Goal: Information Seeking & Learning: Learn about a topic

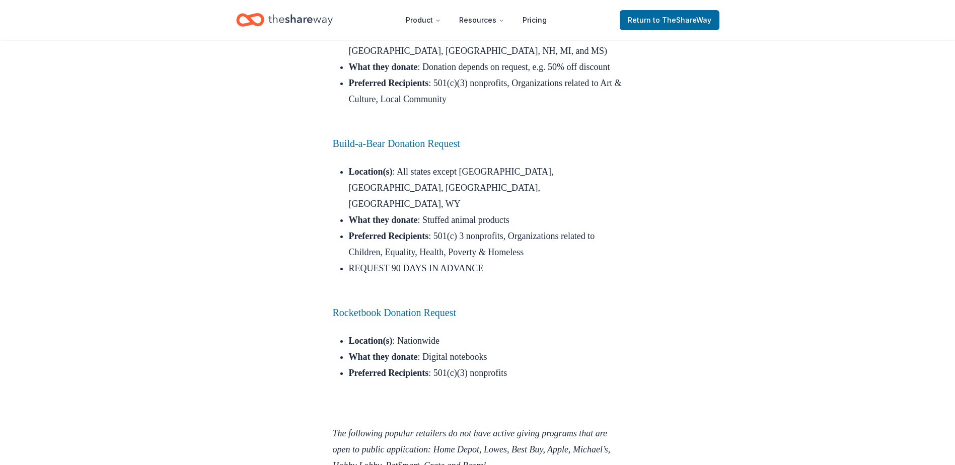
scroll to position [9799, 0]
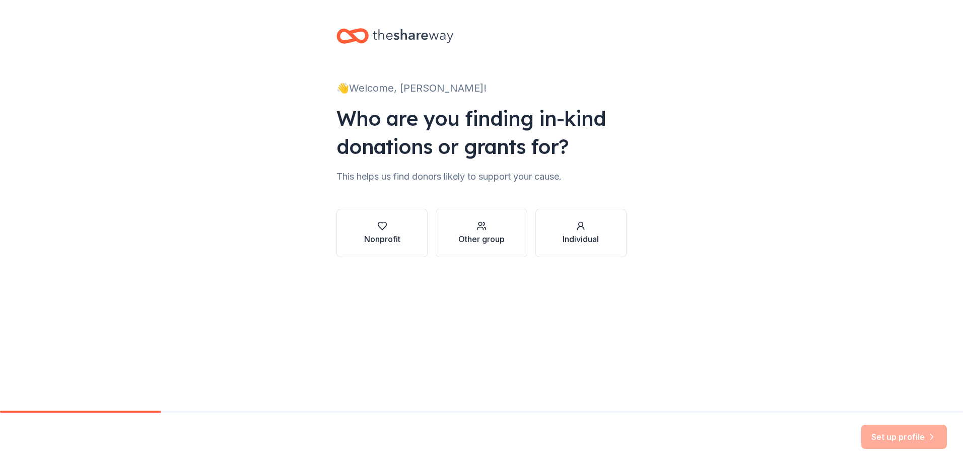
click at [377, 306] on div "👋 Welcome, Jennifer! Who are you finding in-kind donations or grants for? This …" at bounding box center [481, 153] width 322 height 306
click at [384, 241] on div "Nonprofit" at bounding box center [382, 239] width 36 height 12
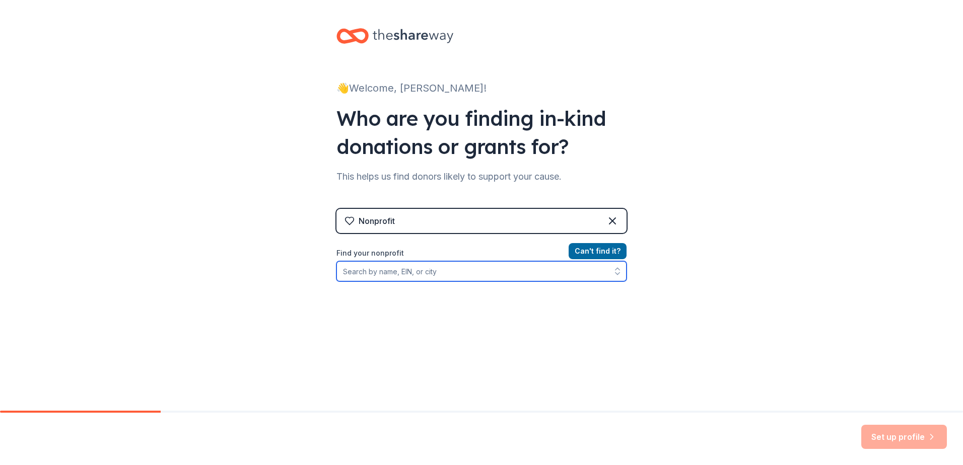
click at [491, 270] on input "Find your nonprofit" at bounding box center [481, 271] width 290 height 20
type input "New Hope Center for Grief Support"
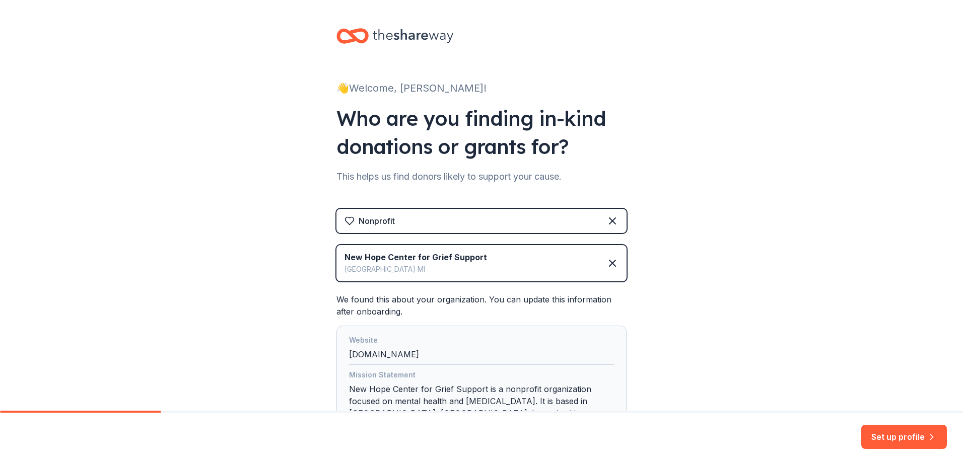
scroll to position [90, 0]
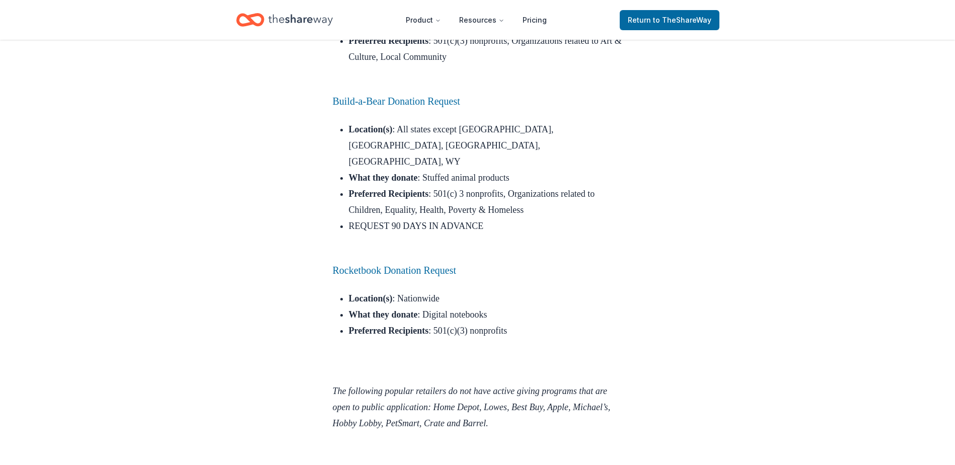
scroll to position [9813, 0]
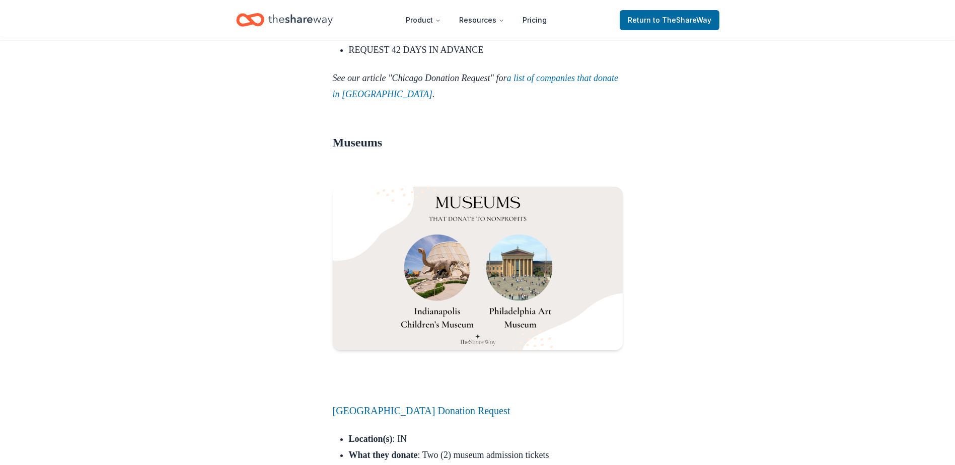
scroll to position [11037, 0]
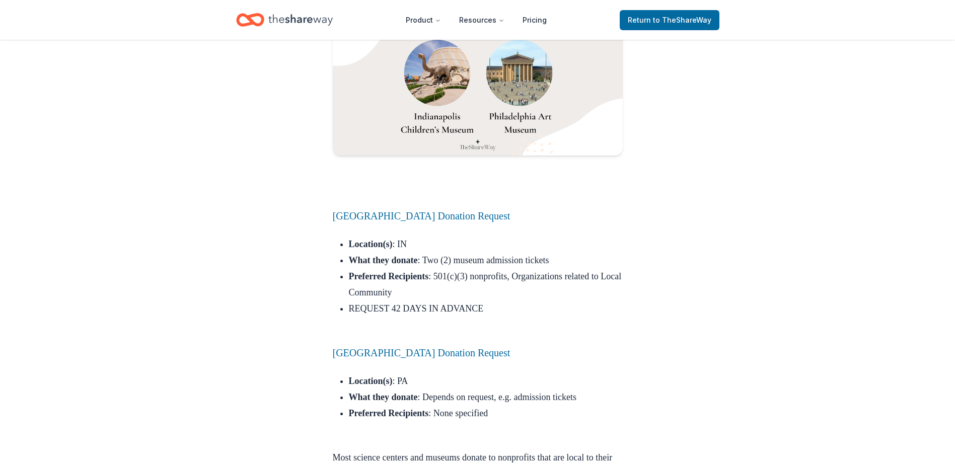
scroll to position [11238, 0]
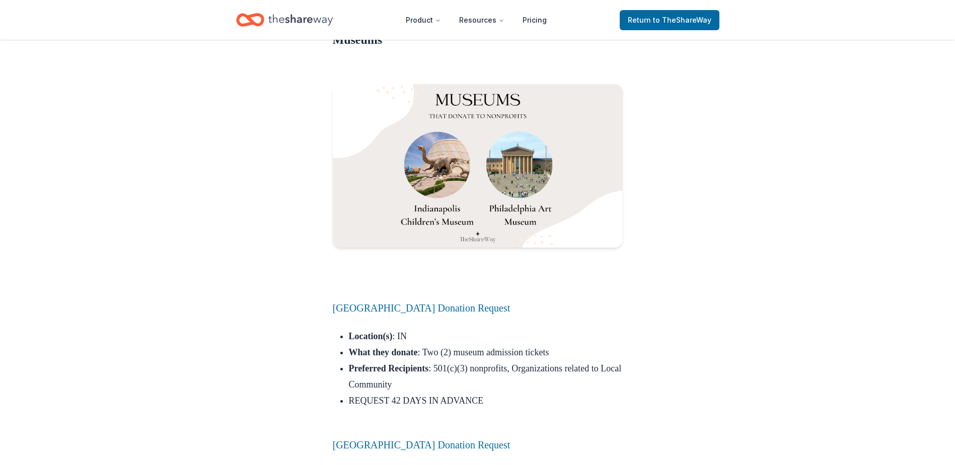
scroll to position [11153, 0]
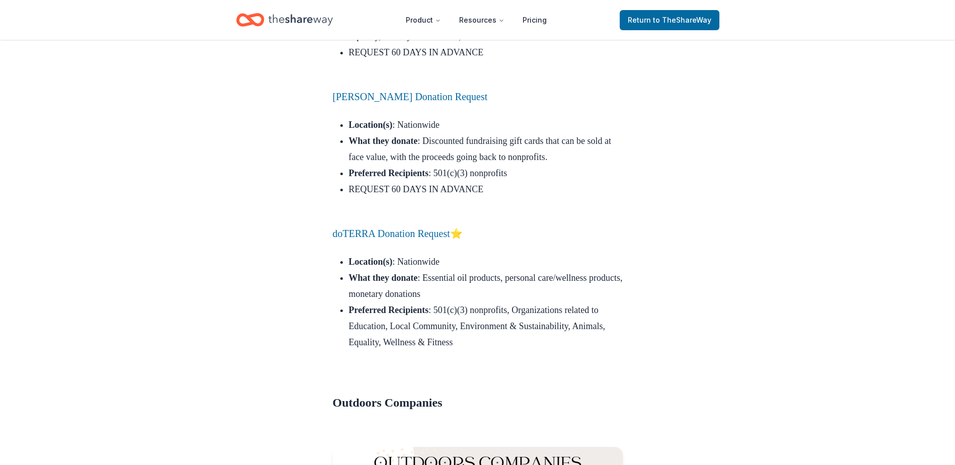
scroll to position [7213, 0]
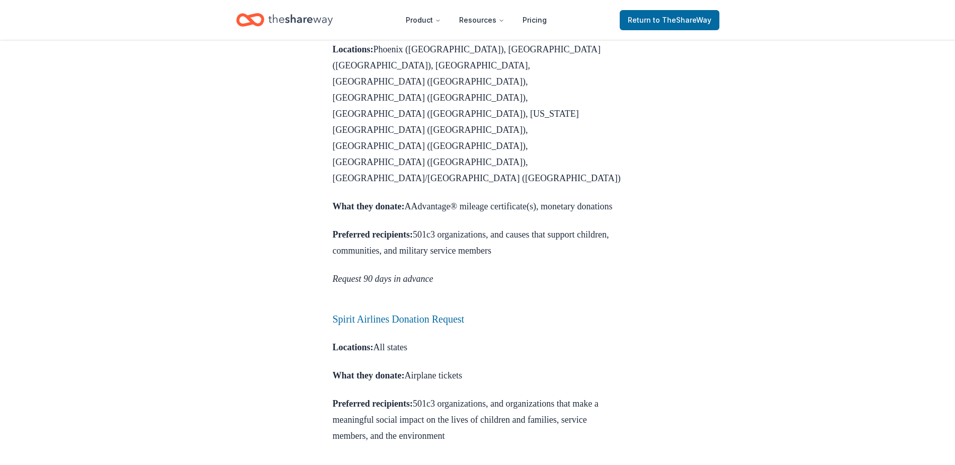
scroll to position [673, 0]
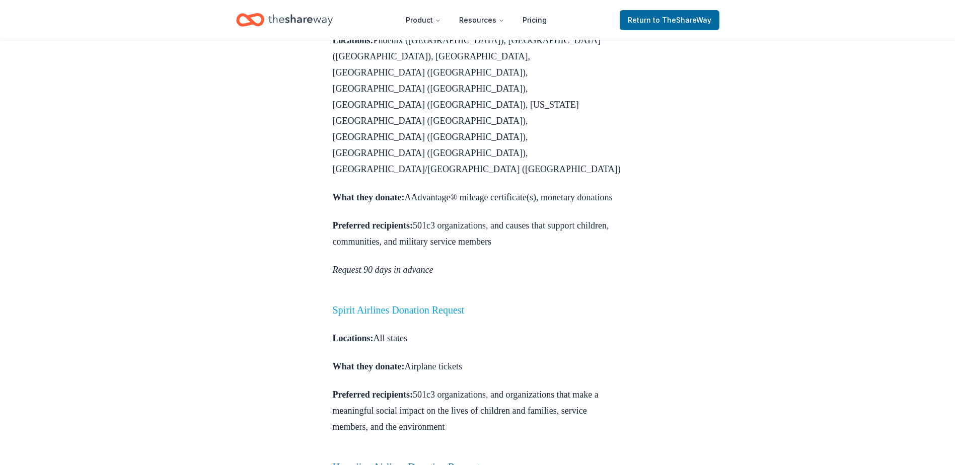
click at [465, 305] on link "Spirit Airlines Donation Request" at bounding box center [399, 310] width 132 height 11
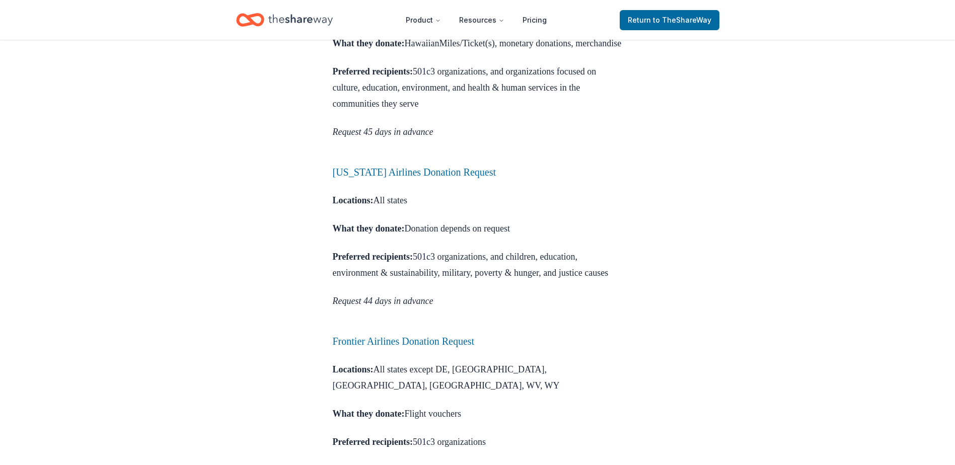
scroll to position [1290, 0]
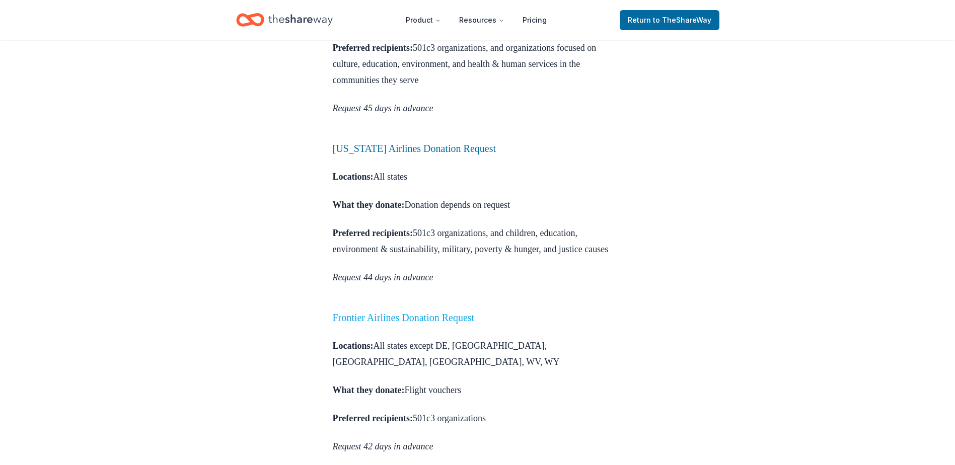
click at [475, 312] on link "Frontier Airlines Donation Request" at bounding box center [404, 317] width 142 height 11
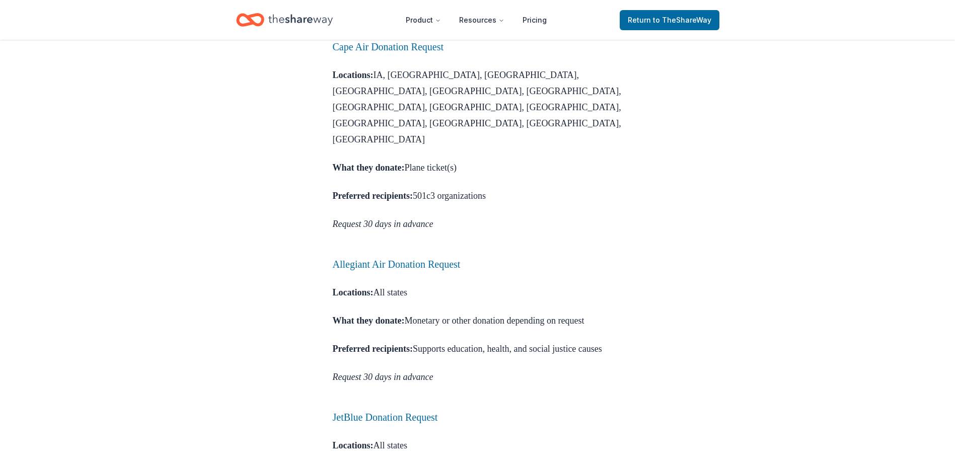
scroll to position [1733, 0]
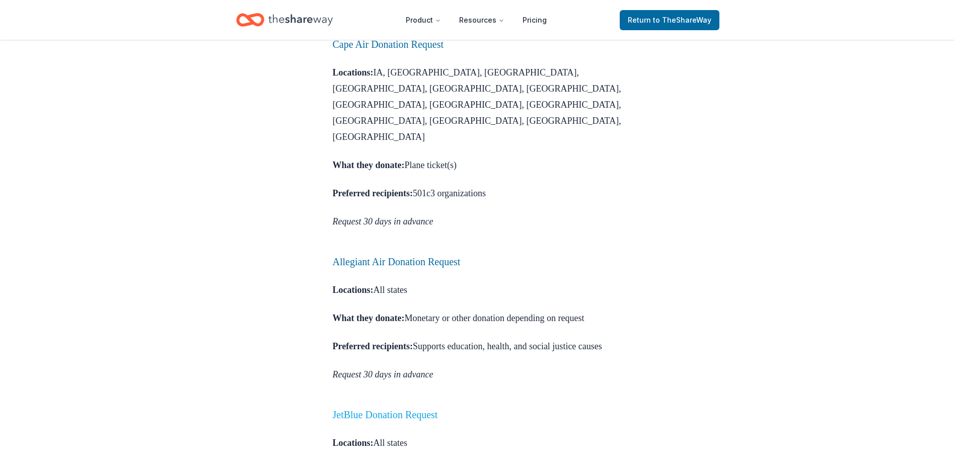
click at [413, 409] on link "JetBlue Donation Request" at bounding box center [385, 414] width 105 height 11
